Goal: Task Accomplishment & Management: Complete application form

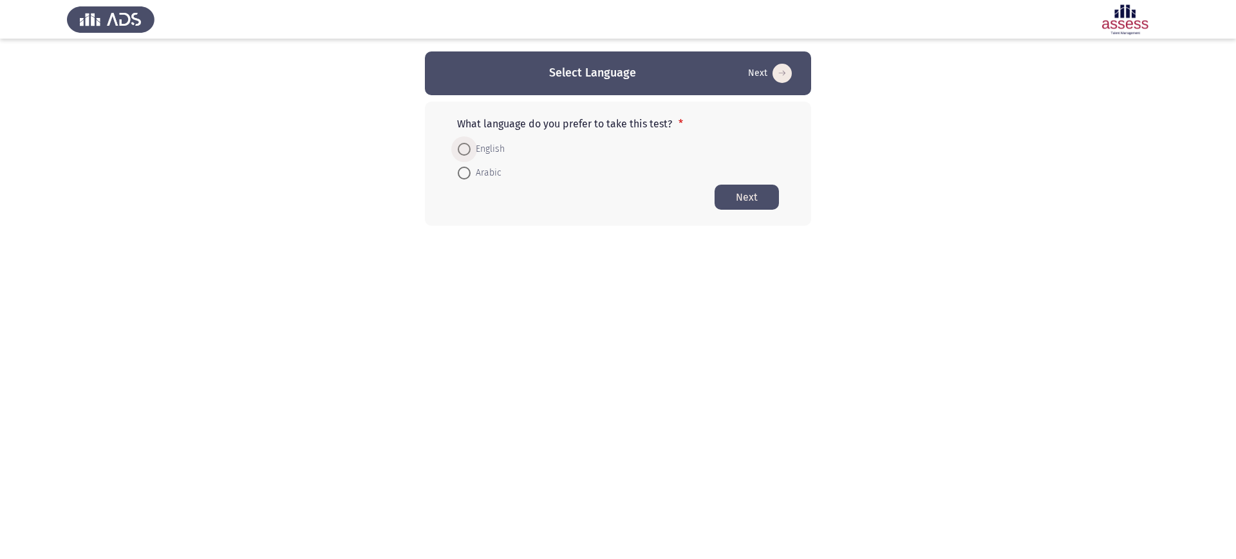
click at [472, 153] on span "English" at bounding box center [488, 149] width 34 height 15
click at [471, 153] on input "English" at bounding box center [464, 149] width 13 height 13
radio input "true"
click at [717, 188] on button "Next" at bounding box center [747, 196] width 64 height 25
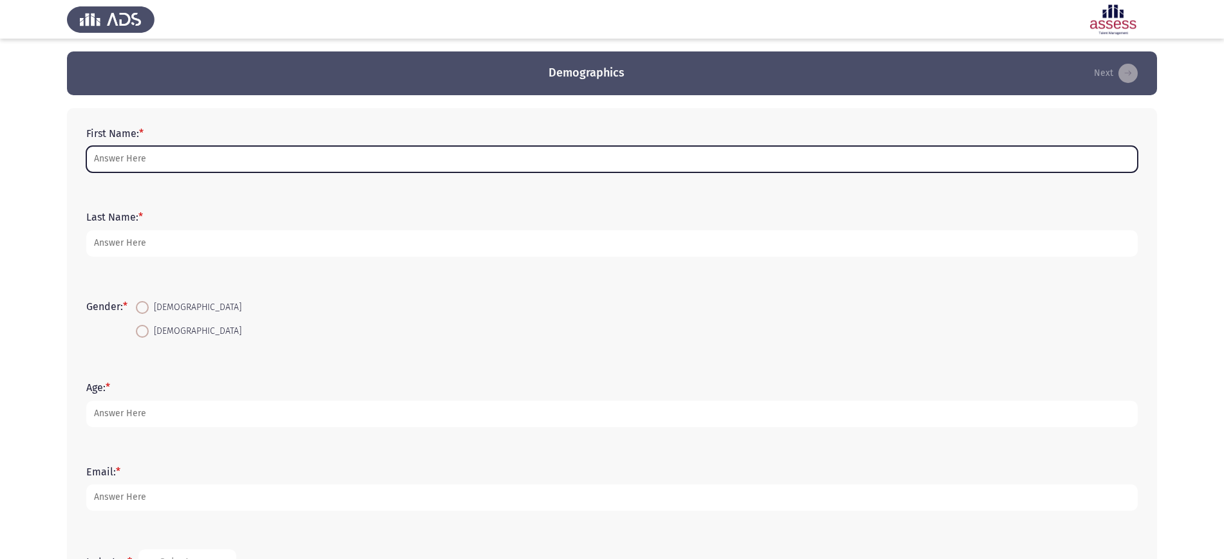
click at [239, 152] on input "First Name: *" at bounding box center [611, 159] width 1051 height 26
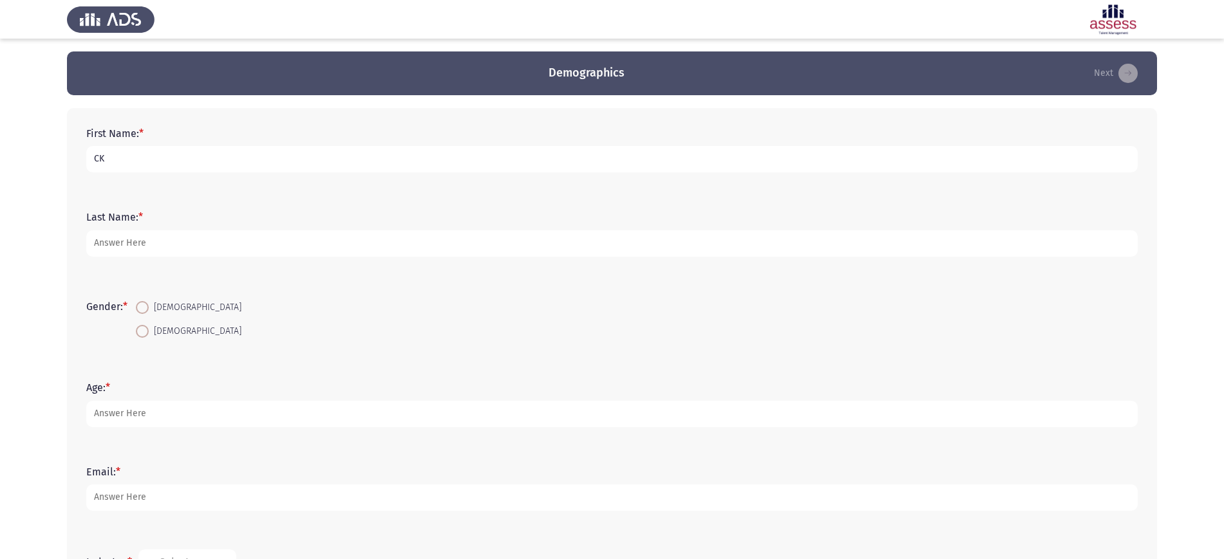
type input "CK"
click at [162, 311] on span "[DEMOGRAPHIC_DATA]" at bounding box center [195, 307] width 93 height 15
click at [149, 311] on input "[DEMOGRAPHIC_DATA]" at bounding box center [142, 307] width 13 height 13
radio input "true"
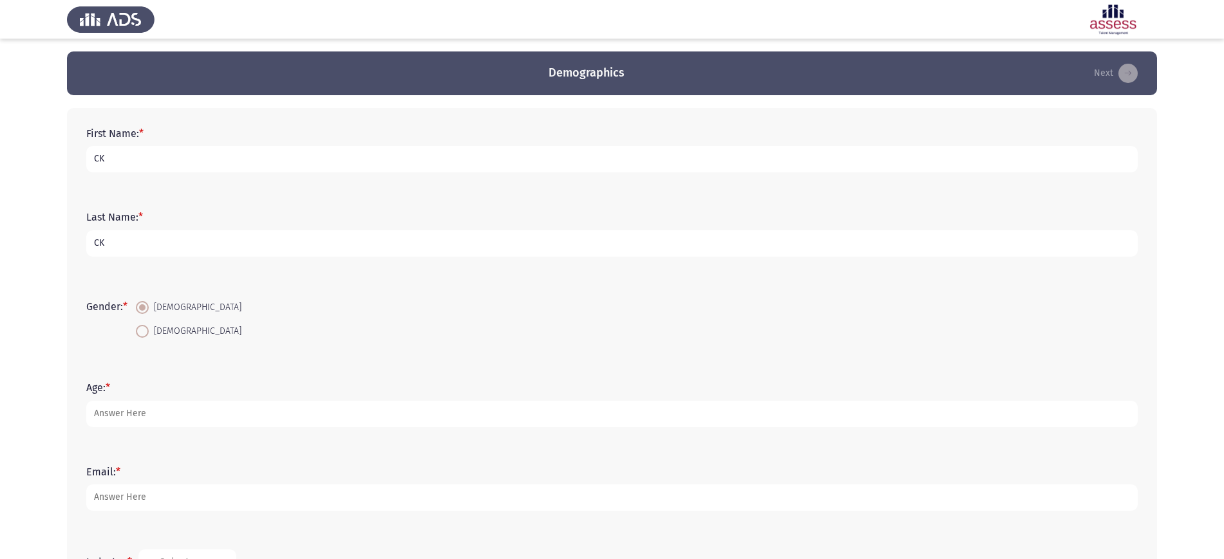
click at [125, 429] on div "Age: *" at bounding box center [612, 404] width 1064 height 58
click at [127, 418] on input "3" at bounding box center [611, 414] width 1051 height 26
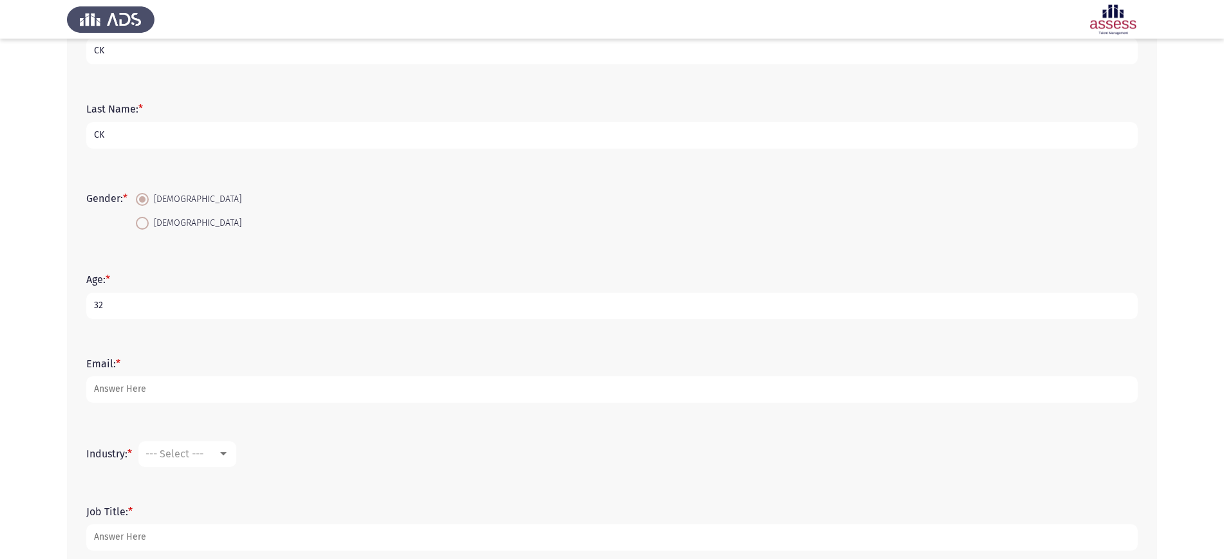
scroll to position [109, 0]
type input "32"
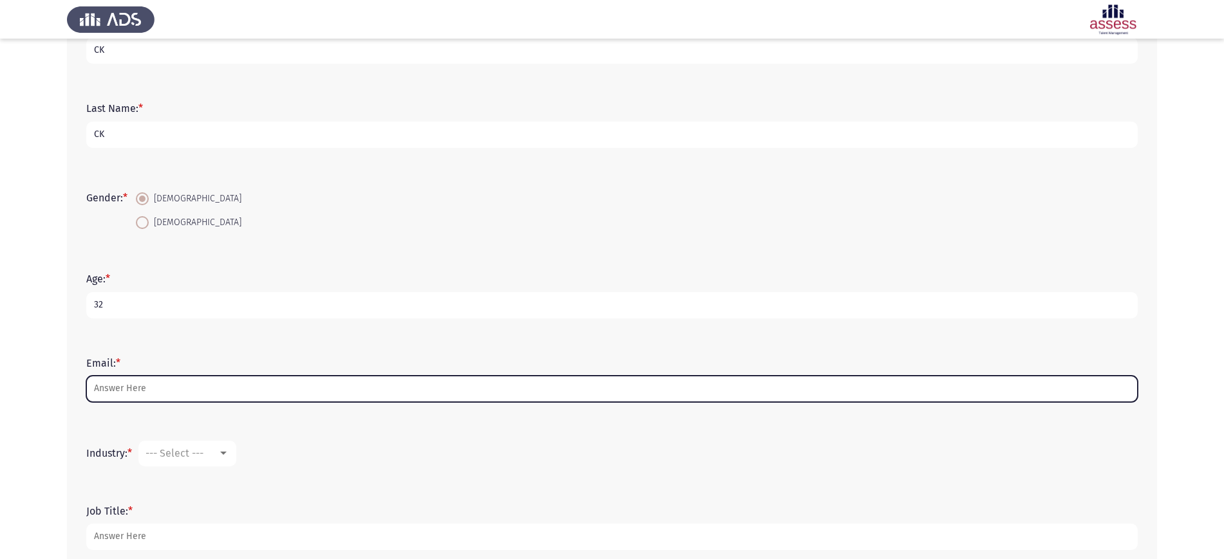
click at [108, 386] on input "Email: *" at bounding box center [611, 389] width 1051 height 26
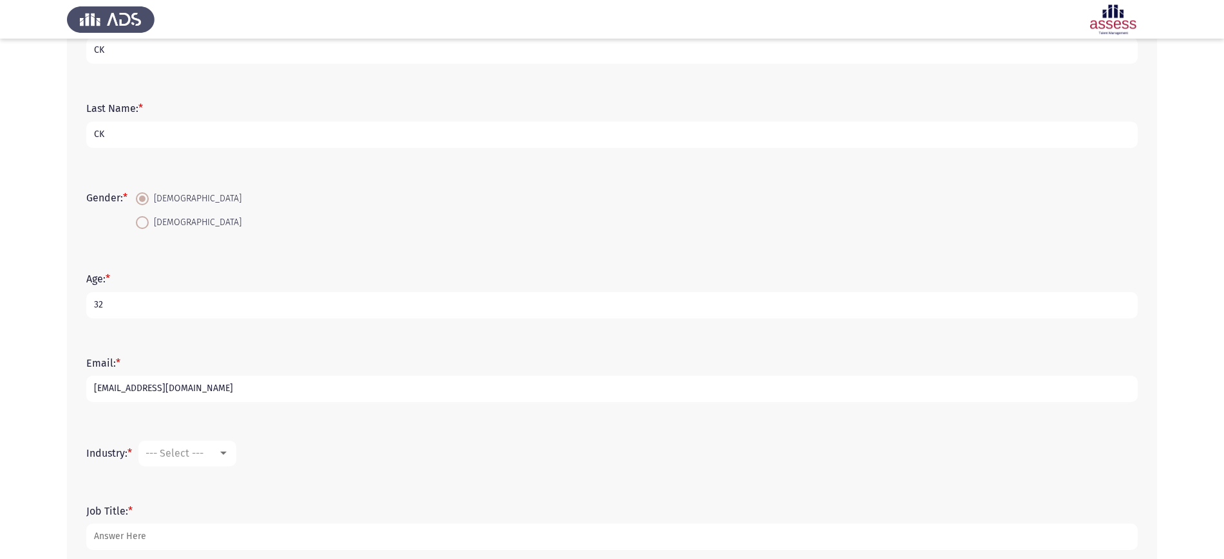
scroll to position [183, 0]
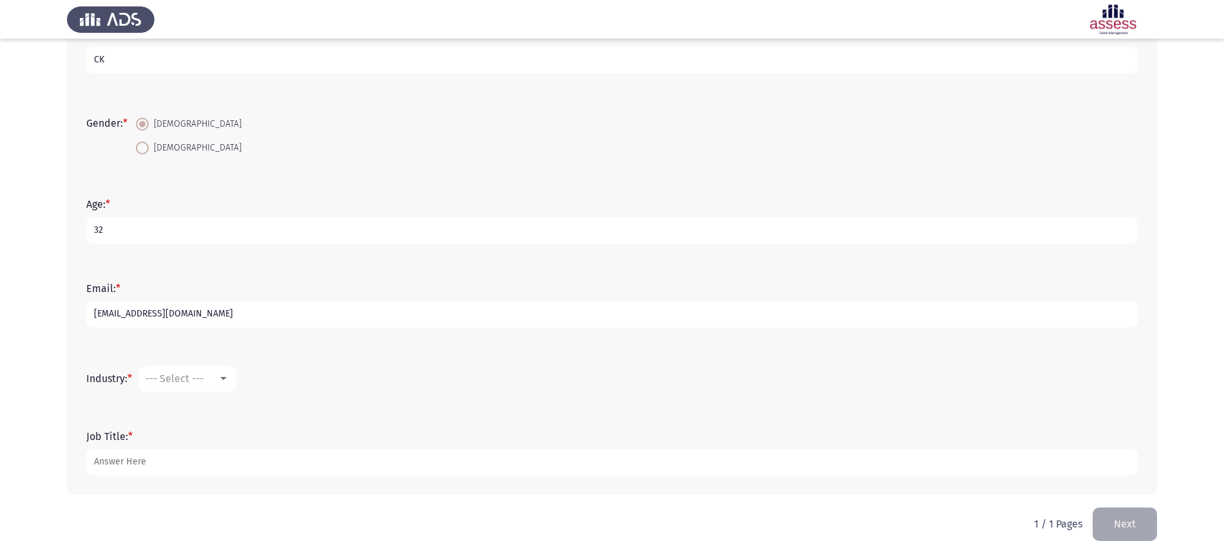
type input "[EMAIL_ADDRESS][DOMAIN_NAME]"
click at [189, 388] on mat-select "--- Select ---" at bounding box center [187, 379] width 98 height 26
click at [189, 382] on span "--- Select ---" at bounding box center [174, 379] width 58 height 12
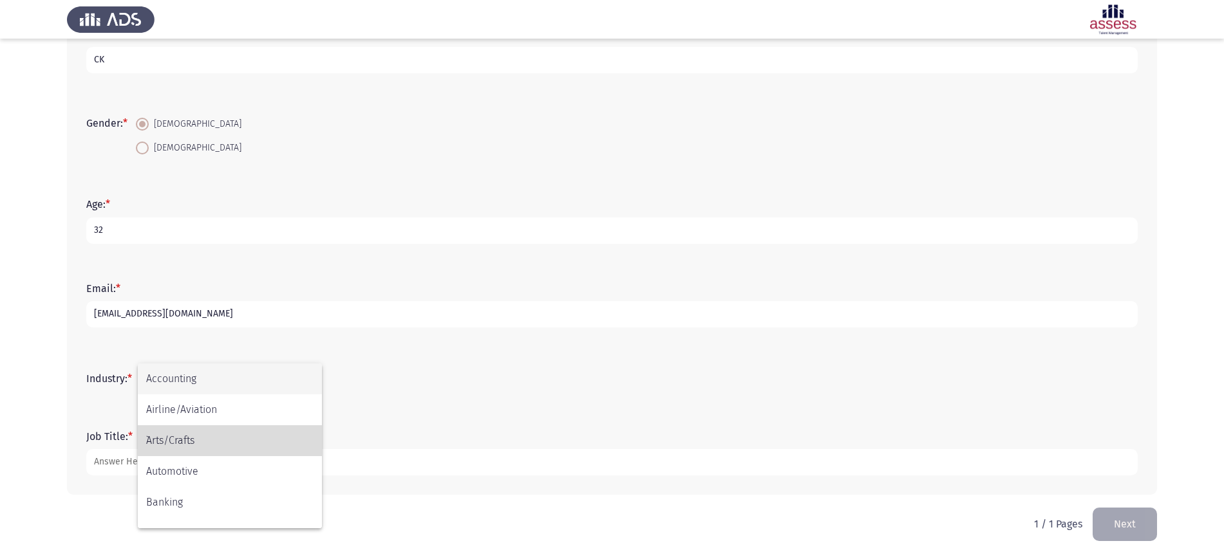
click at [189, 430] on span "`Arts/Crafts" at bounding box center [229, 441] width 167 height 31
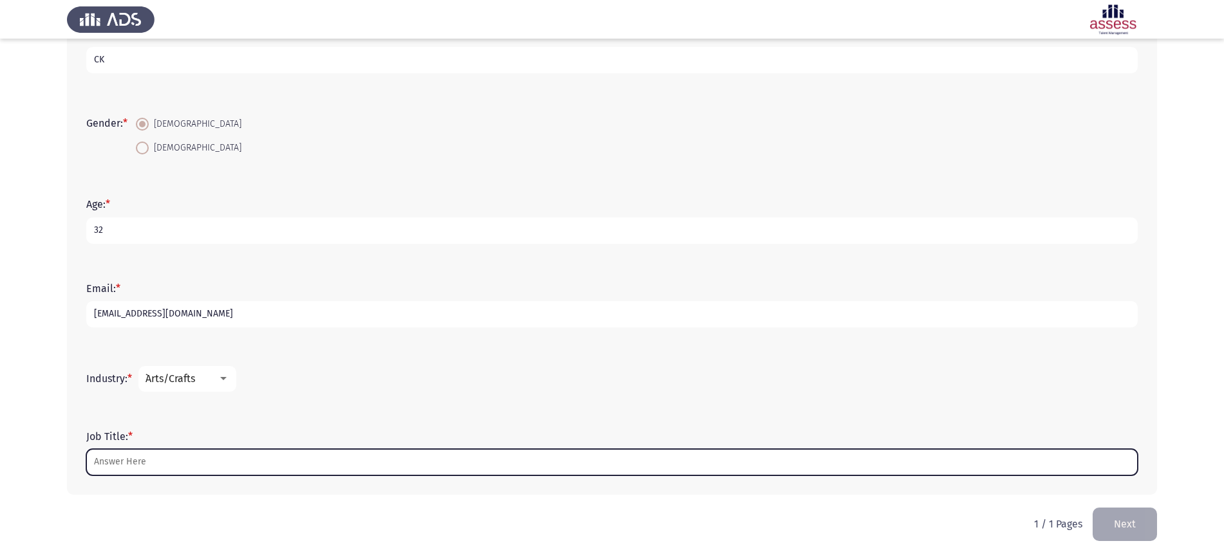
click at [178, 462] on input "Job Title: *" at bounding box center [611, 462] width 1051 height 26
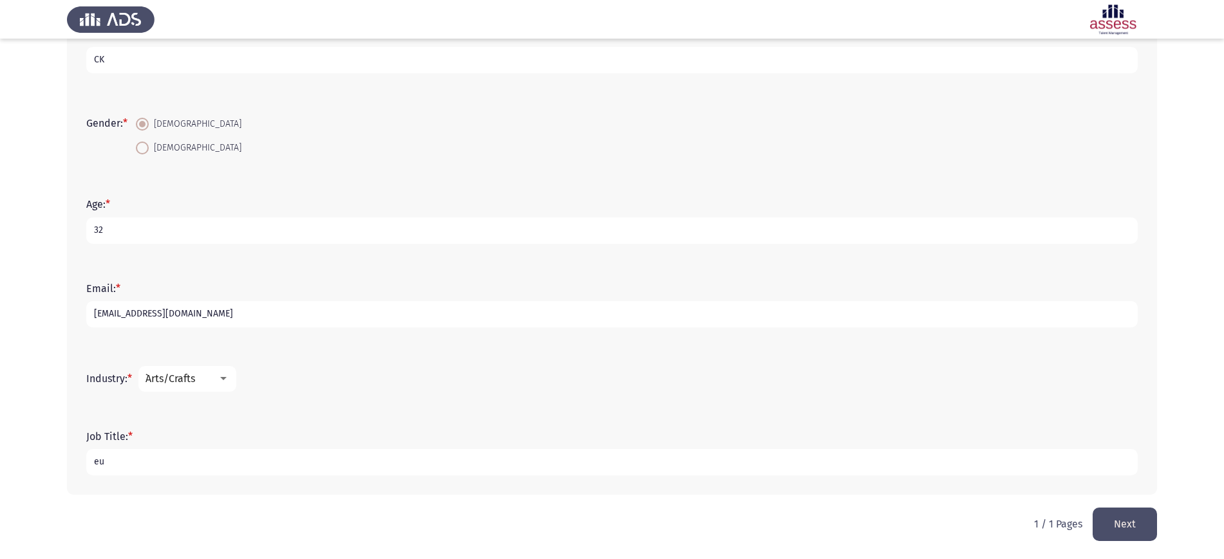
type input "eu"
click at [1132, 517] on button "Next" at bounding box center [1124, 524] width 64 height 33
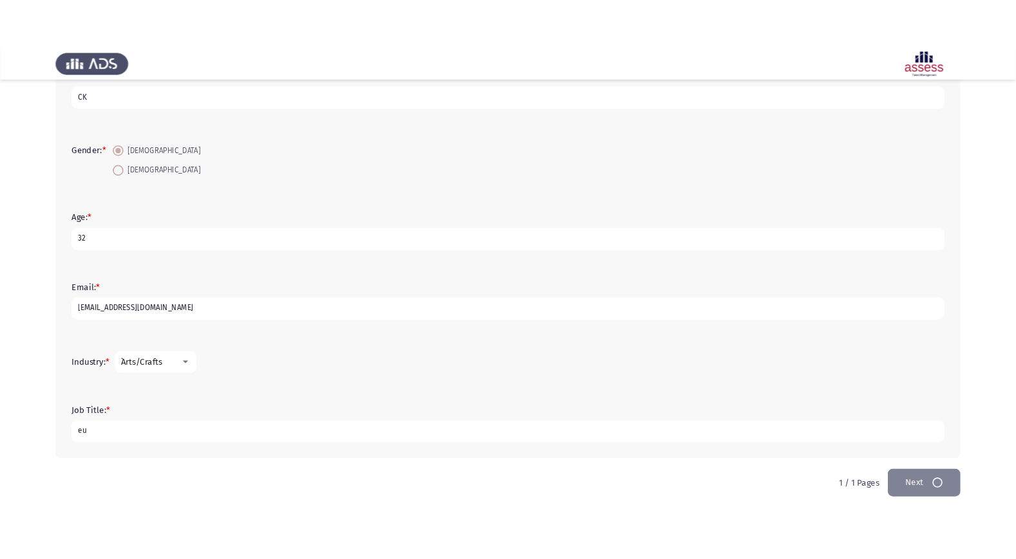
scroll to position [0, 0]
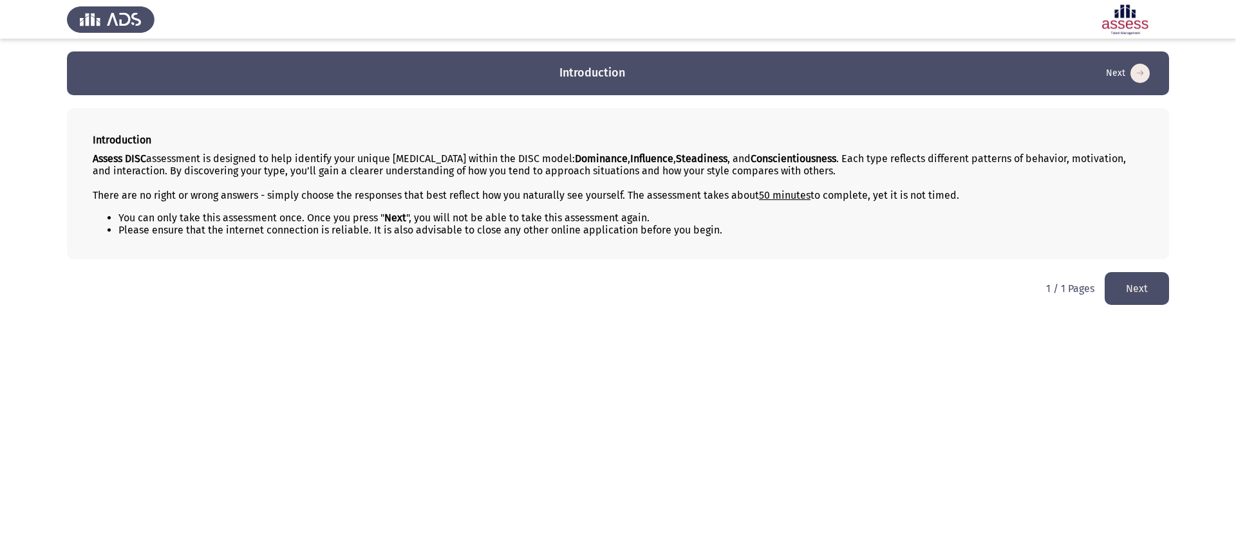
click at [1148, 283] on button "Next" at bounding box center [1137, 288] width 64 height 33
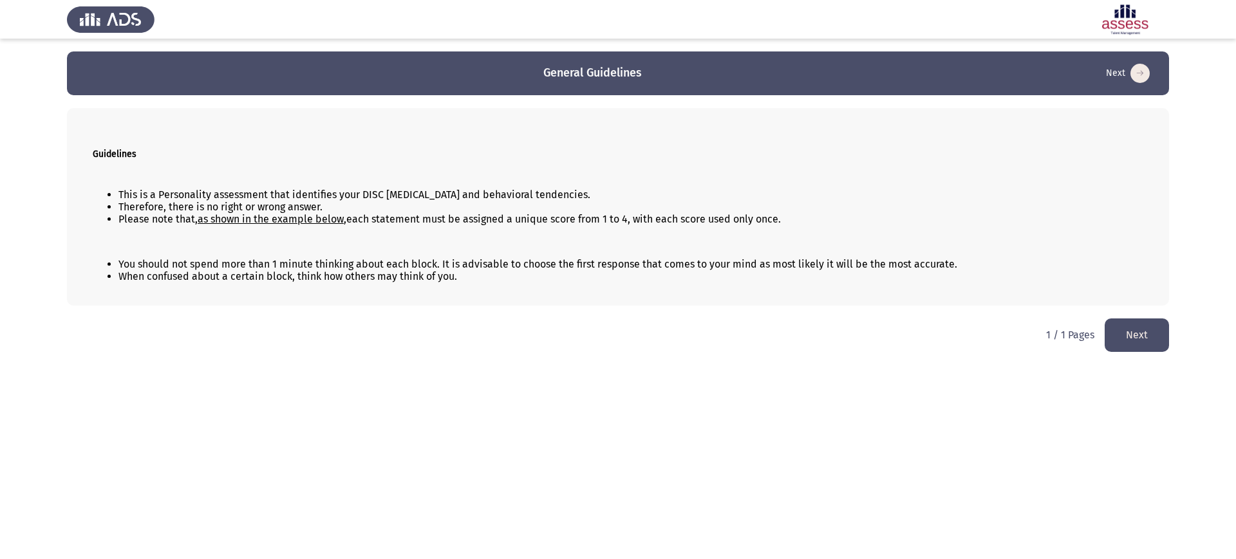
click at [1141, 331] on button "Next" at bounding box center [1137, 335] width 64 height 33
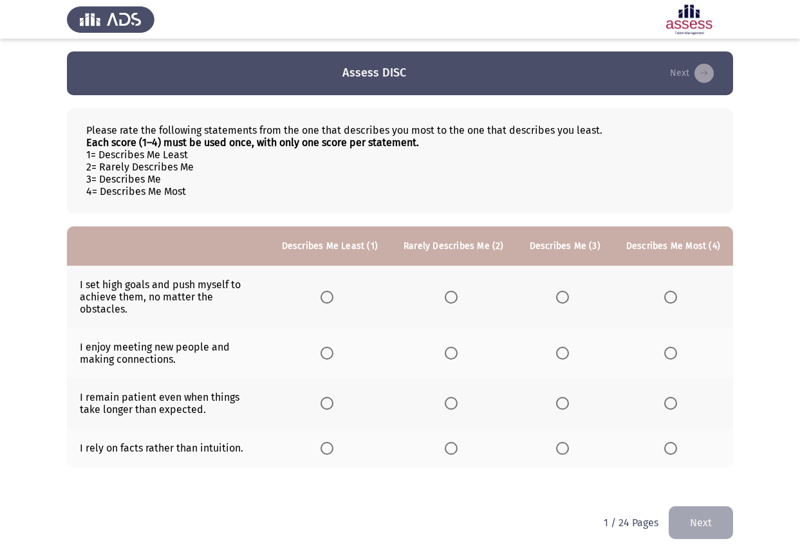
click at [766, 211] on app-assessment-container "Assess DISC Next Please rate the following statements from the one that describ…" at bounding box center [400, 278] width 800 height 455
click at [333, 291] on span "Select an option" at bounding box center [327, 297] width 13 height 13
click at [333, 291] on input "Select an option" at bounding box center [327, 297] width 13 height 13
click at [458, 347] on span "Select an option" at bounding box center [451, 353] width 13 height 13
click at [458, 347] on input "Select an option" at bounding box center [451, 353] width 13 height 13
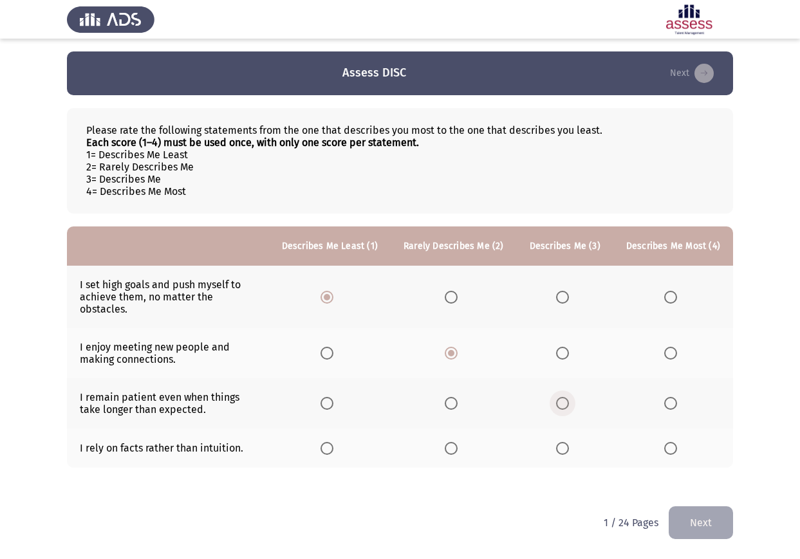
click at [564, 397] on span "Select an option" at bounding box center [562, 403] width 13 height 13
click at [564, 397] on input "Select an option" at bounding box center [562, 403] width 13 height 13
click at [680, 442] on label "Select an option" at bounding box center [673, 448] width 18 height 13
click at [677, 442] on input "Select an option" at bounding box center [670, 448] width 13 height 13
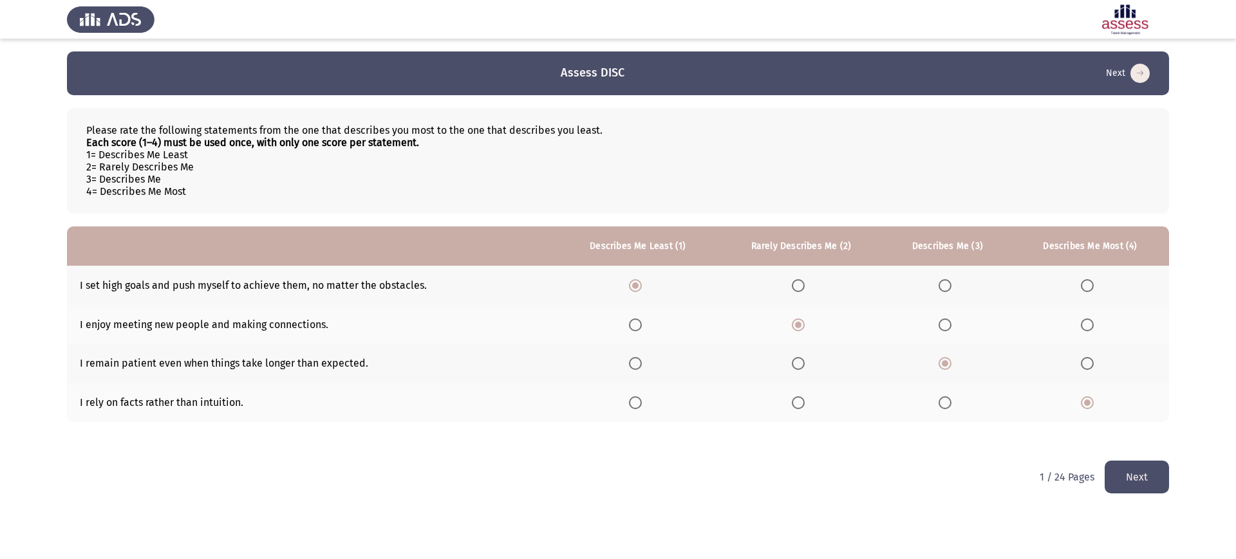
click at [1139, 483] on button "Next" at bounding box center [1137, 477] width 64 height 33
